Goal: Check status: Check status

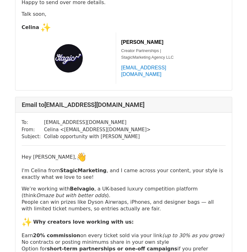
scroll to position [3815, 0]
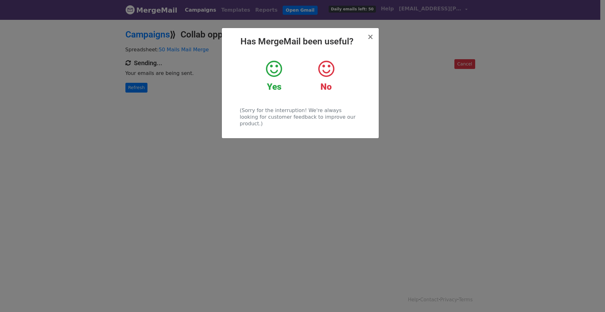
click at [273, 62] on icon at bounding box center [274, 69] width 16 height 19
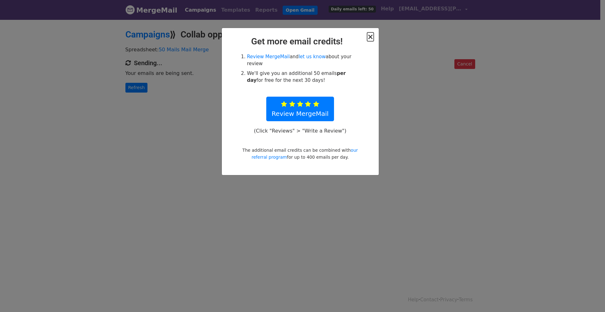
click at [373, 37] on span "×" at bounding box center [370, 36] width 6 height 9
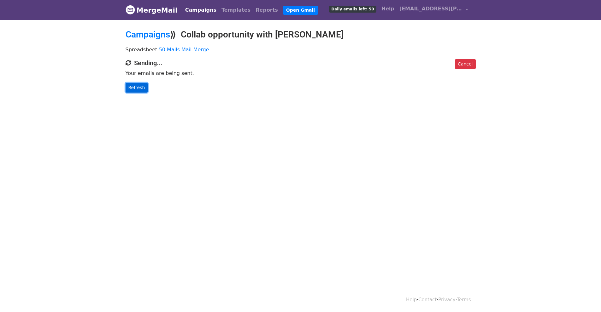
click at [137, 85] on link "Refresh" at bounding box center [136, 88] width 22 height 10
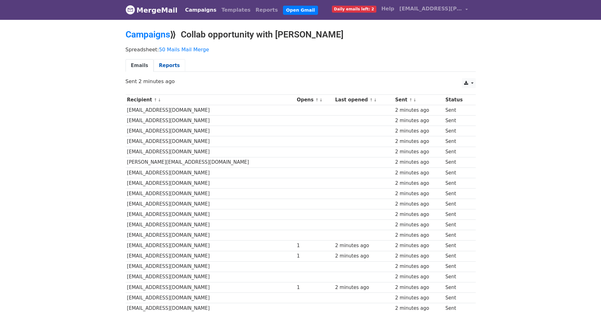
click at [164, 62] on link "Reports" at bounding box center [170, 65] width 32 height 13
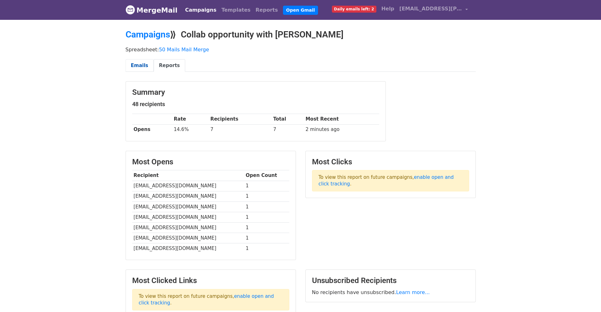
click at [136, 63] on link "Emails" at bounding box center [139, 65] width 28 height 13
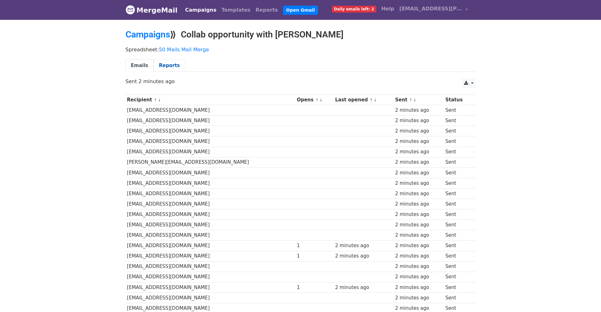
click at [174, 64] on link "Reports" at bounding box center [170, 65] width 32 height 13
